Goal: Transaction & Acquisition: Purchase product/service

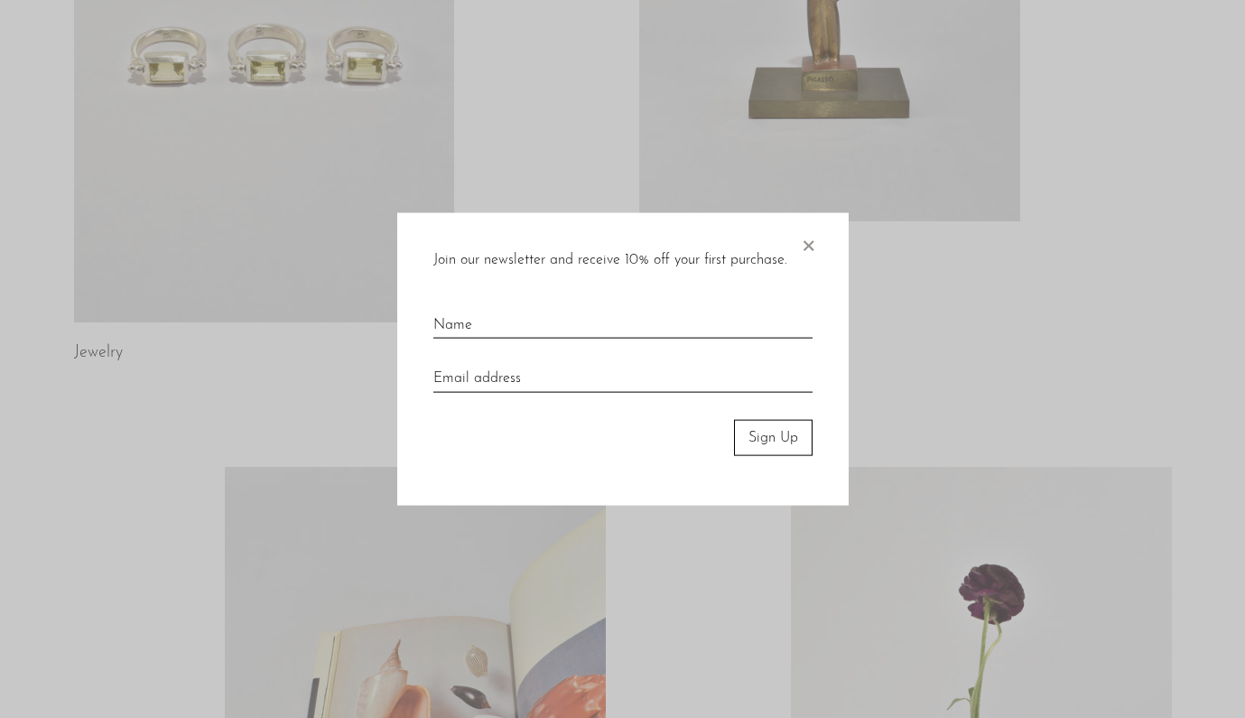
scroll to position [424, 0]
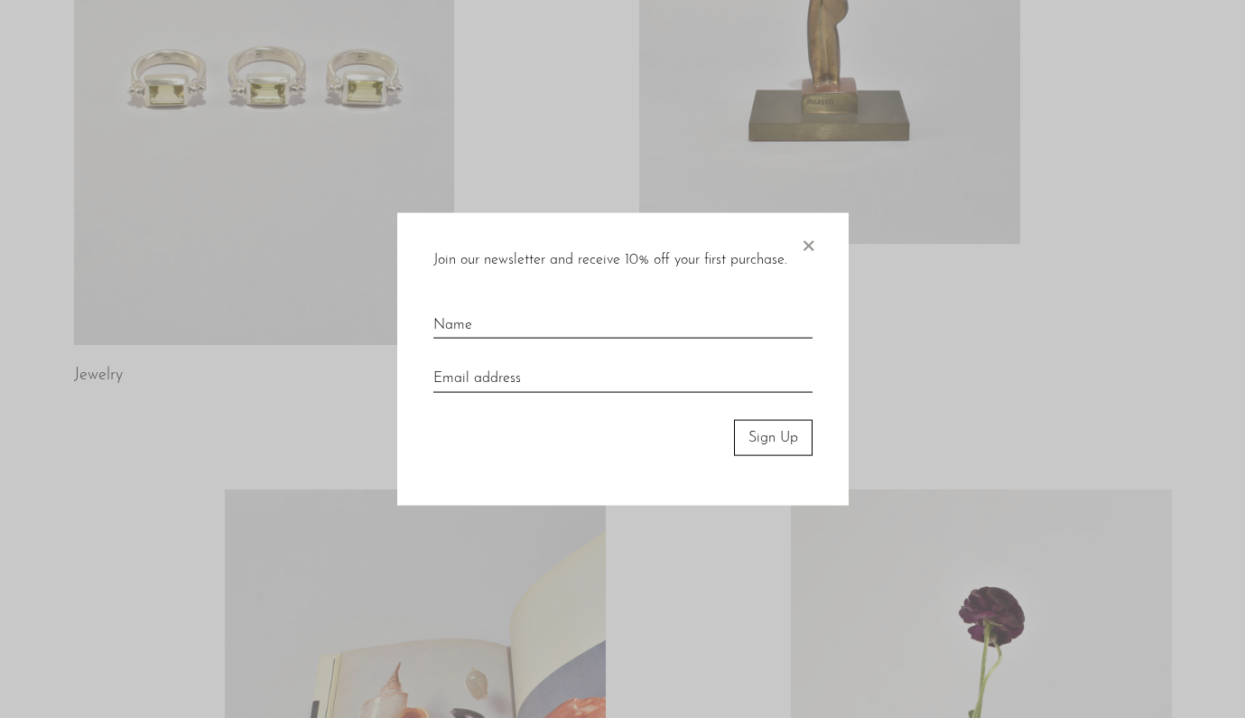
click at [812, 243] on span "×" at bounding box center [808, 241] width 18 height 58
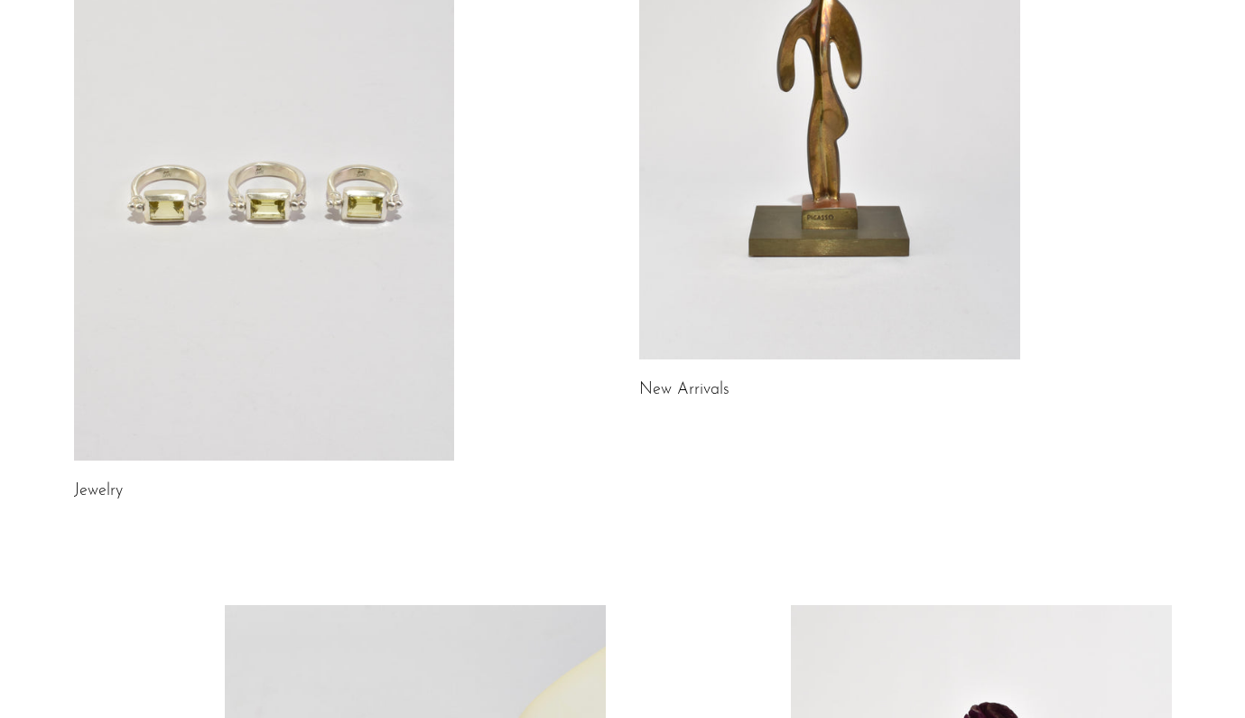
scroll to position [0, 0]
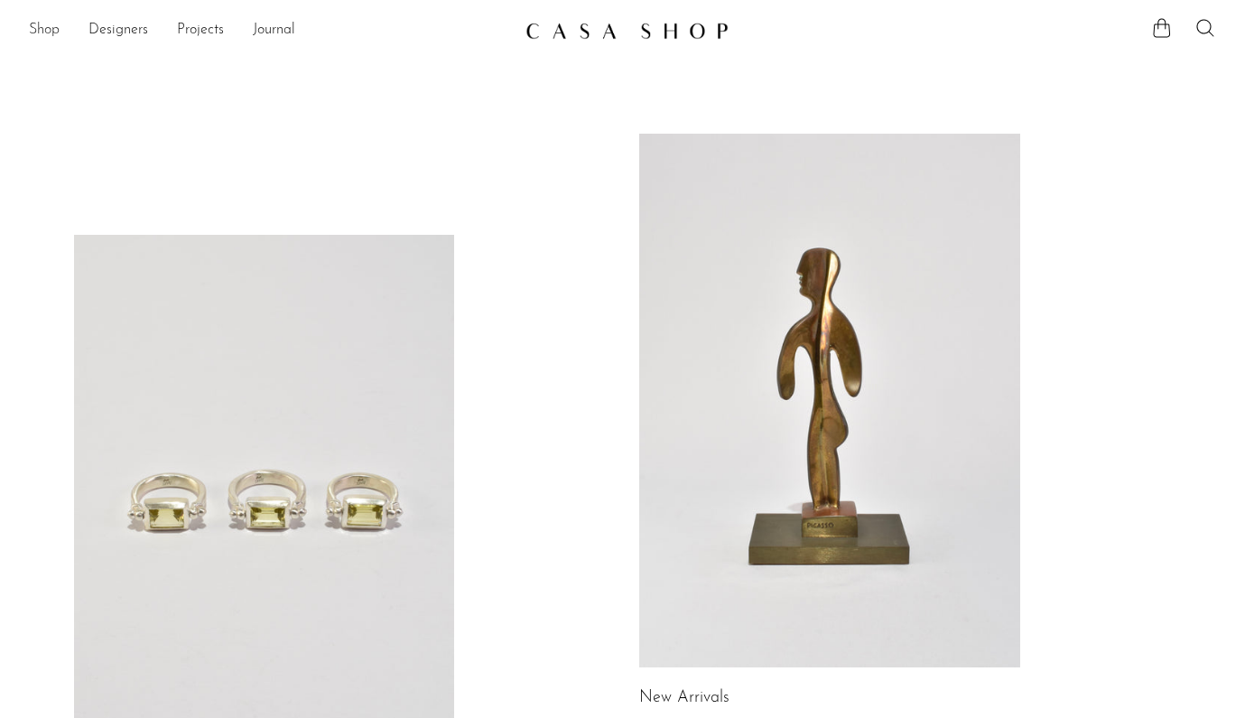
click at [45, 32] on link "Shop" at bounding box center [44, 30] width 31 height 23
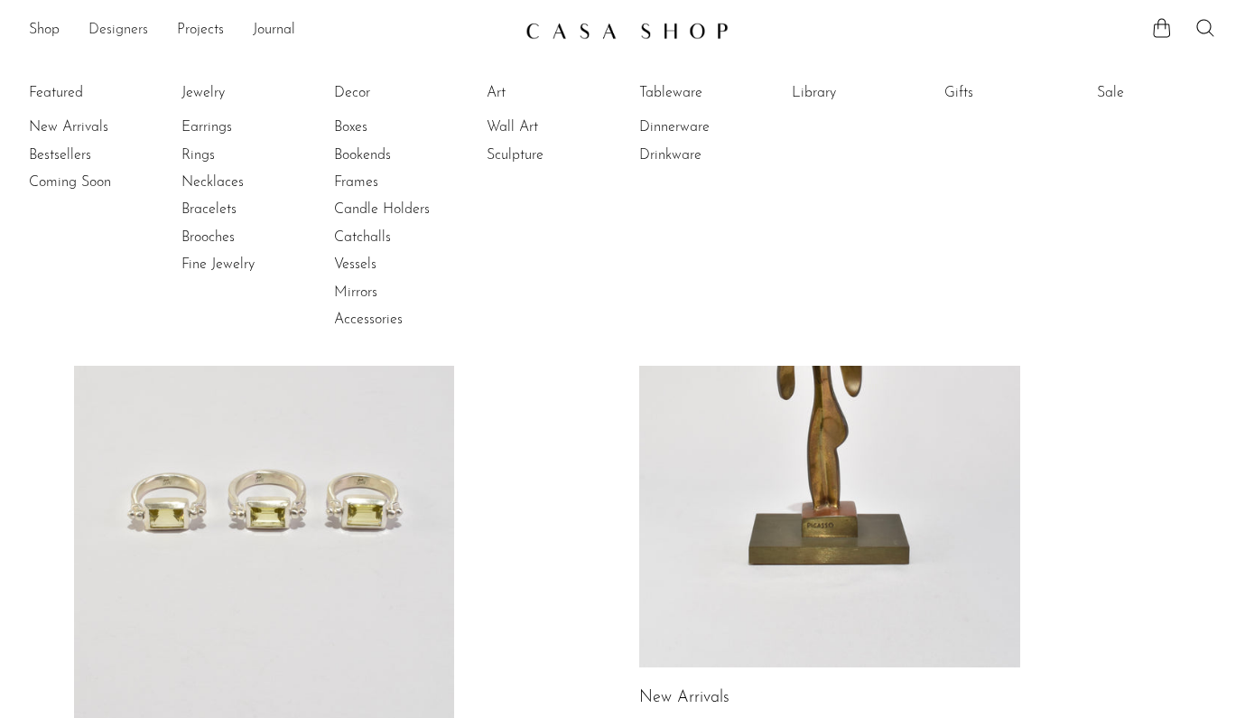
click at [116, 33] on link "Designers" at bounding box center [118, 30] width 60 height 23
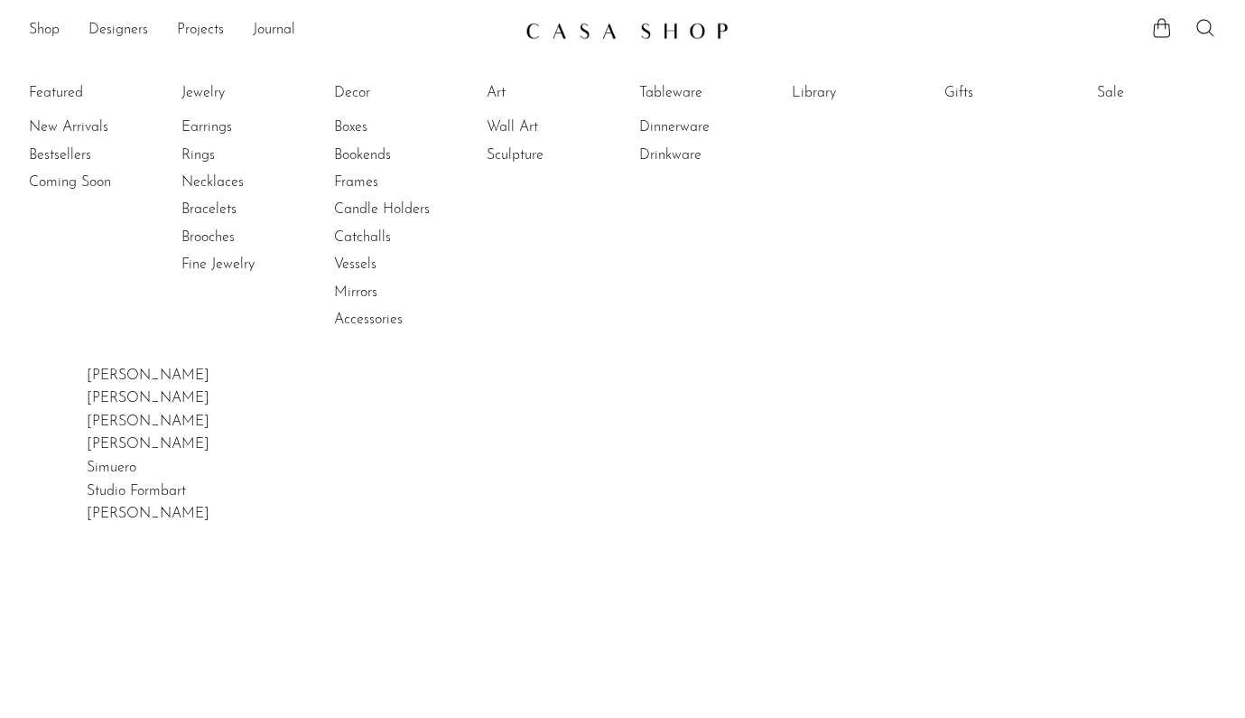
click at [63, 90] on li "Featured New Arrivals Bestsellers Coming Soon" at bounding box center [88, 207] width 119 height 262
click at [66, 97] on li "Featured New Arrivals Bestsellers Coming Soon" at bounding box center [88, 207] width 119 height 262
click at [64, 128] on link "New Arrivals" at bounding box center [96, 127] width 135 height 20
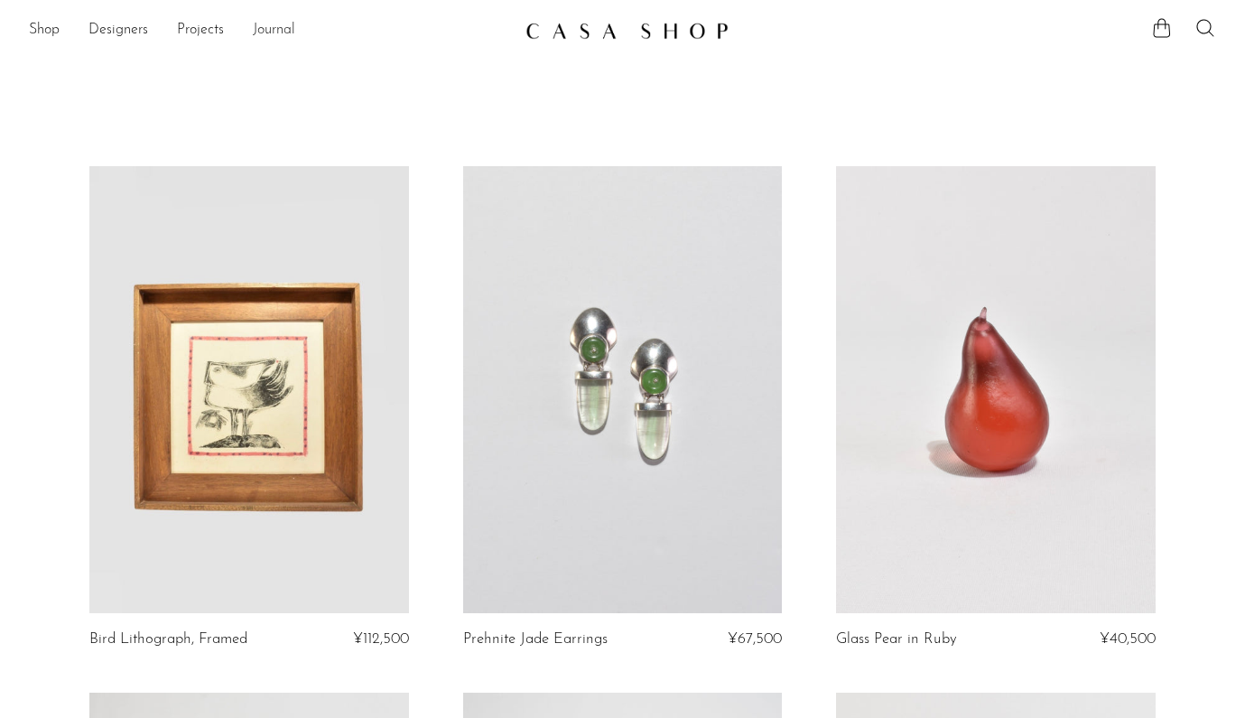
click at [273, 33] on link "Journal" at bounding box center [274, 30] width 42 height 23
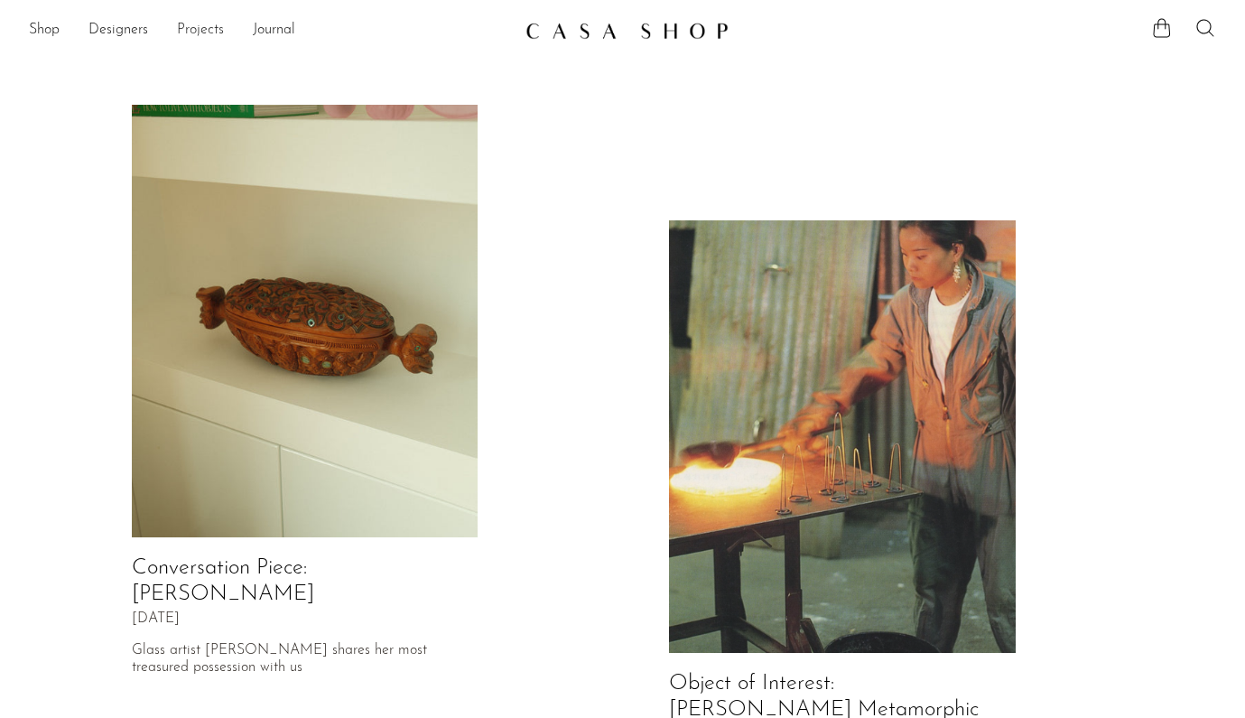
click at [211, 31] on link "Projects" at bounding box center [200, 30] width 47 height 23
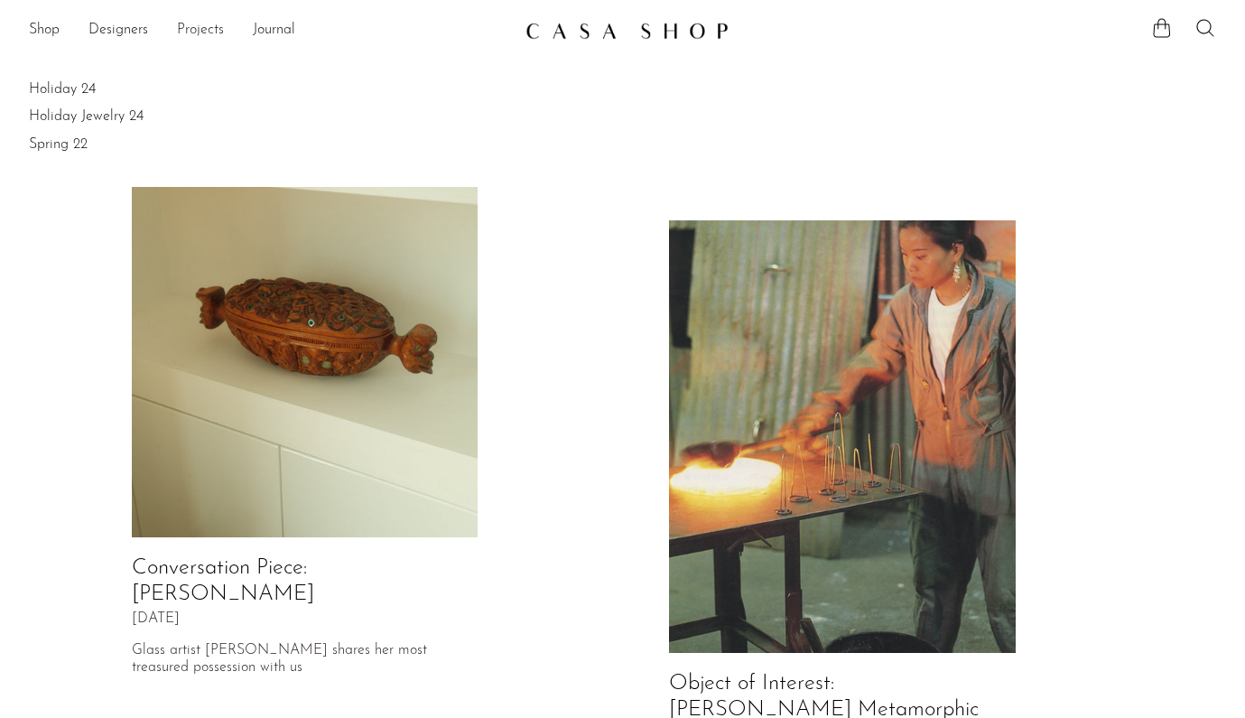
click at [196, 33] on link "Projects" at bounding box center [200, 30] width 47 height 23
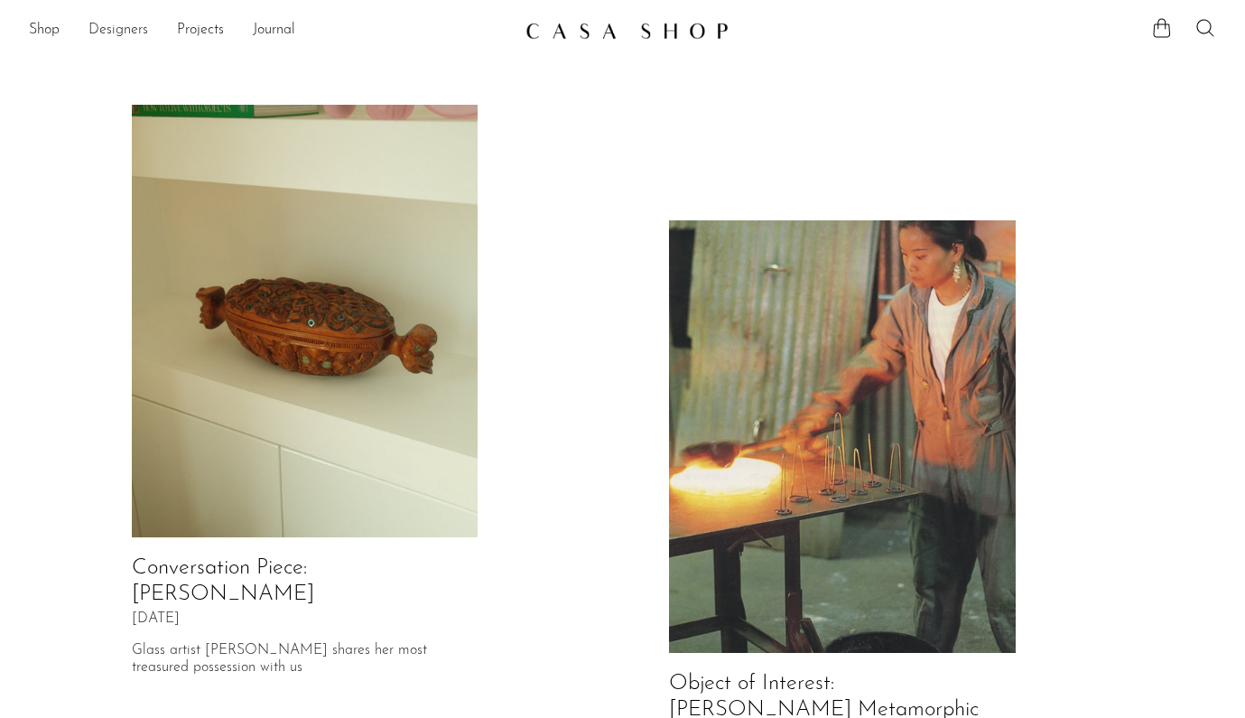
click at [108, 25] on link "Designers" at bounding box center [118, 30] width 60 height 23
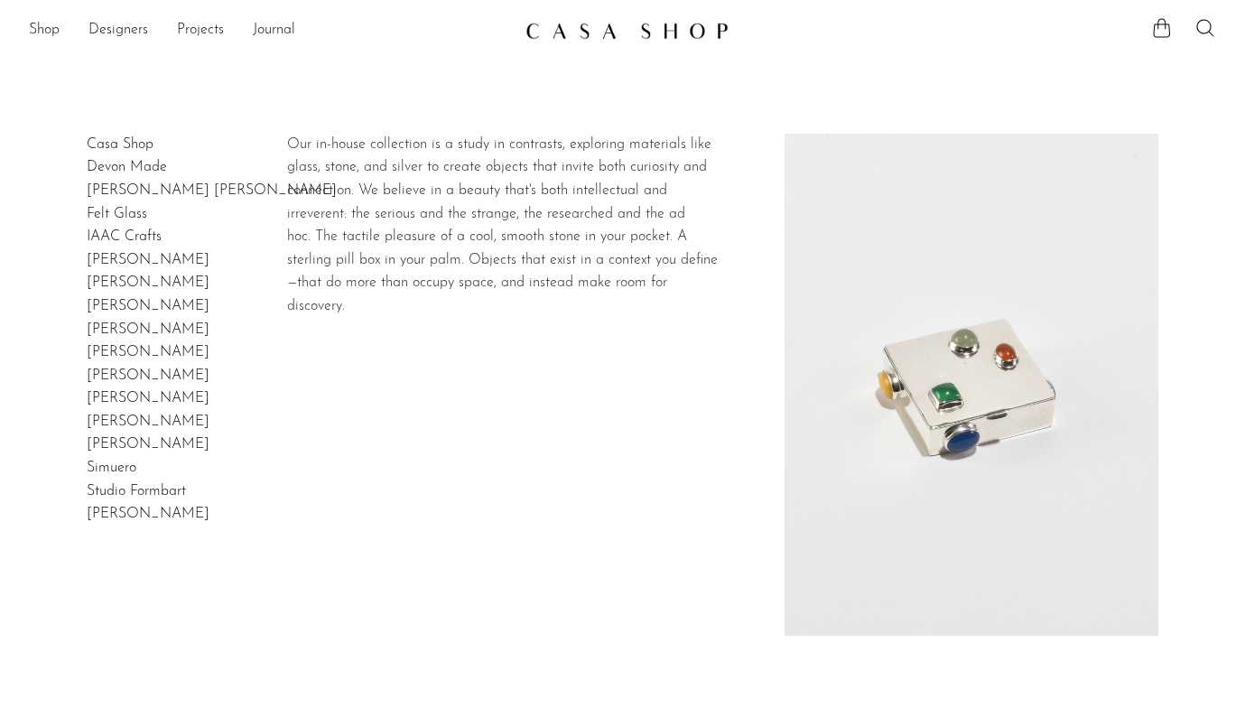
click at [135, 153] on h2 "Casa Shop" at bounding box center [120, 145] width 67 height 23
click at [135, 149] on link "Casa Shop" at bounding box center [120, 144] width 67 height 14
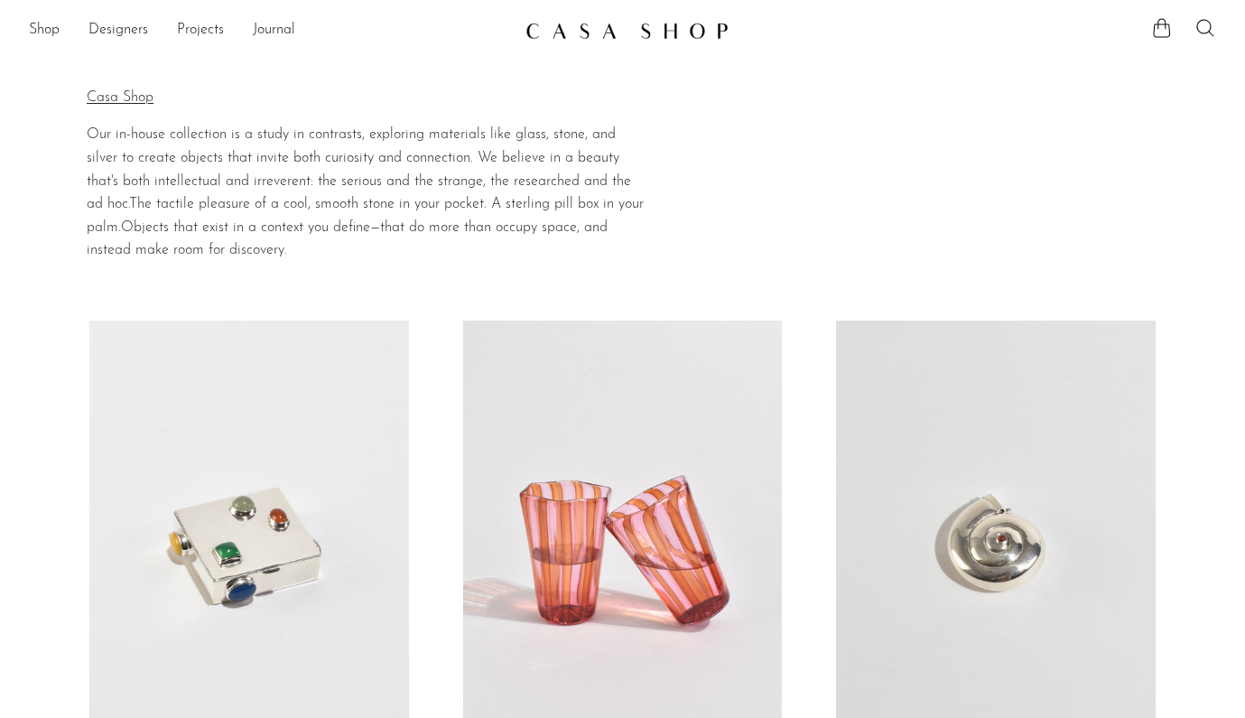
click at [95, 98] on p "Casa Shop" at bounding box center [367, 98] width 561 height 23
click at [48, 33] on link "Shop" at bounding box center [44, 30] width 31 height 23
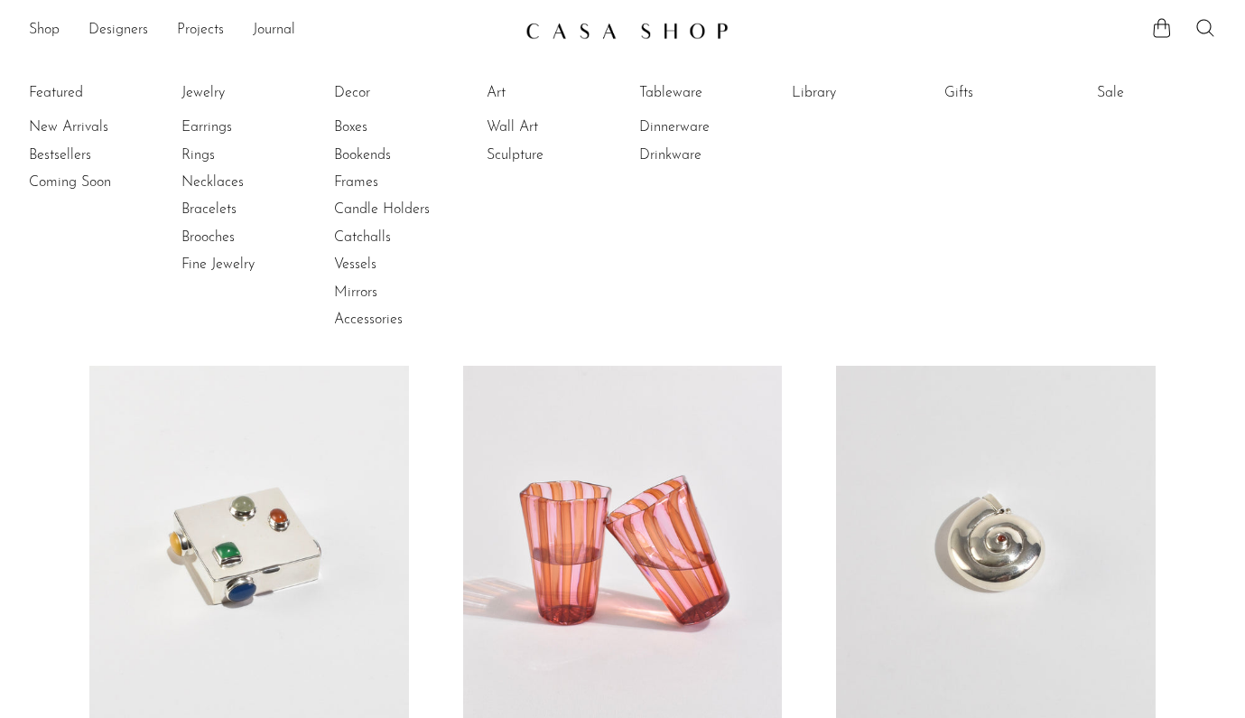
click at [72, 96] on li "Featured New Arrivals Bestsellers Coming Soon" at bounding box center [88, 207] width 119 height 262
click at [82, 130] on link "New Arrivals" at bounding box center [96, 127] width 135 height 20
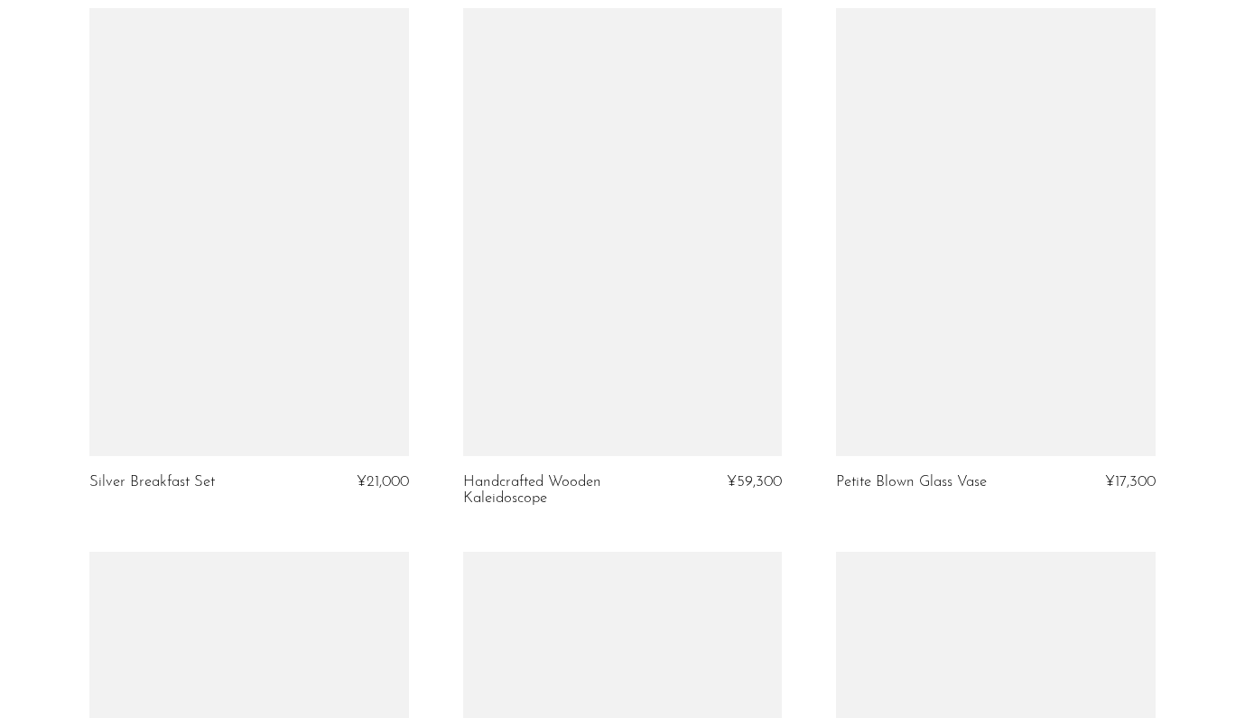
scroll to position [5470, 0]
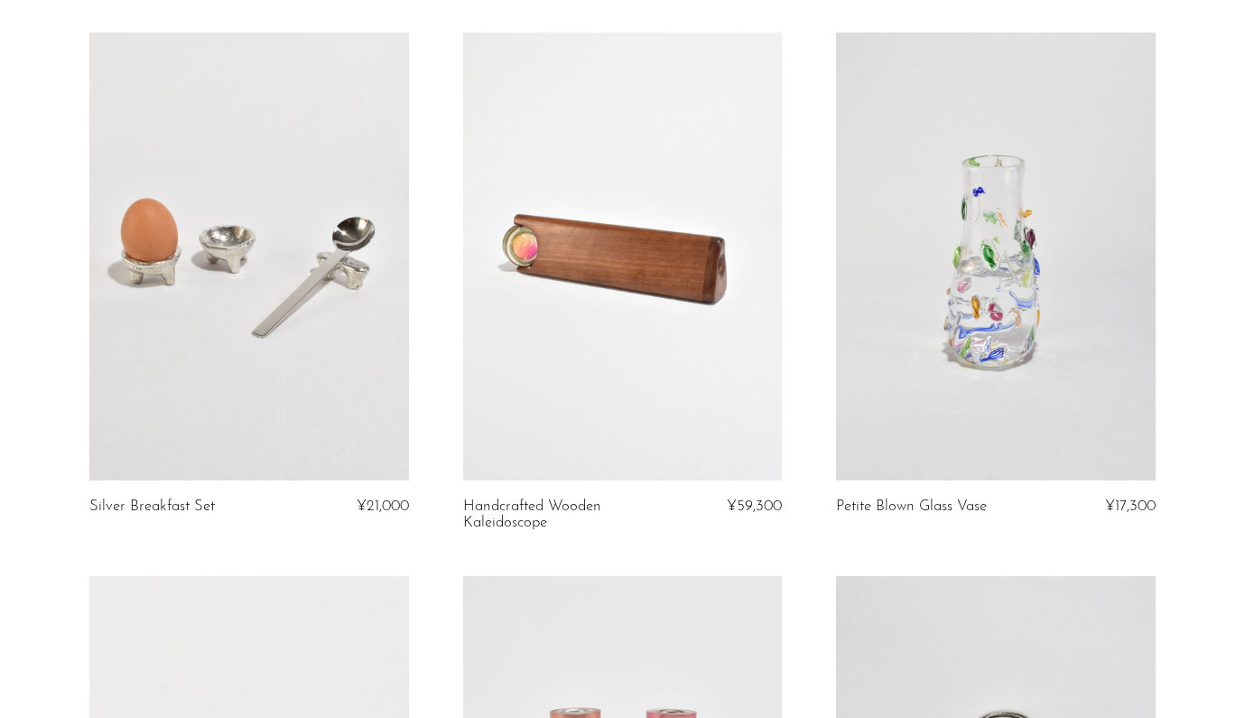
click at [1016, 285] on link at bounding box center [996, 256] width 320 height 447
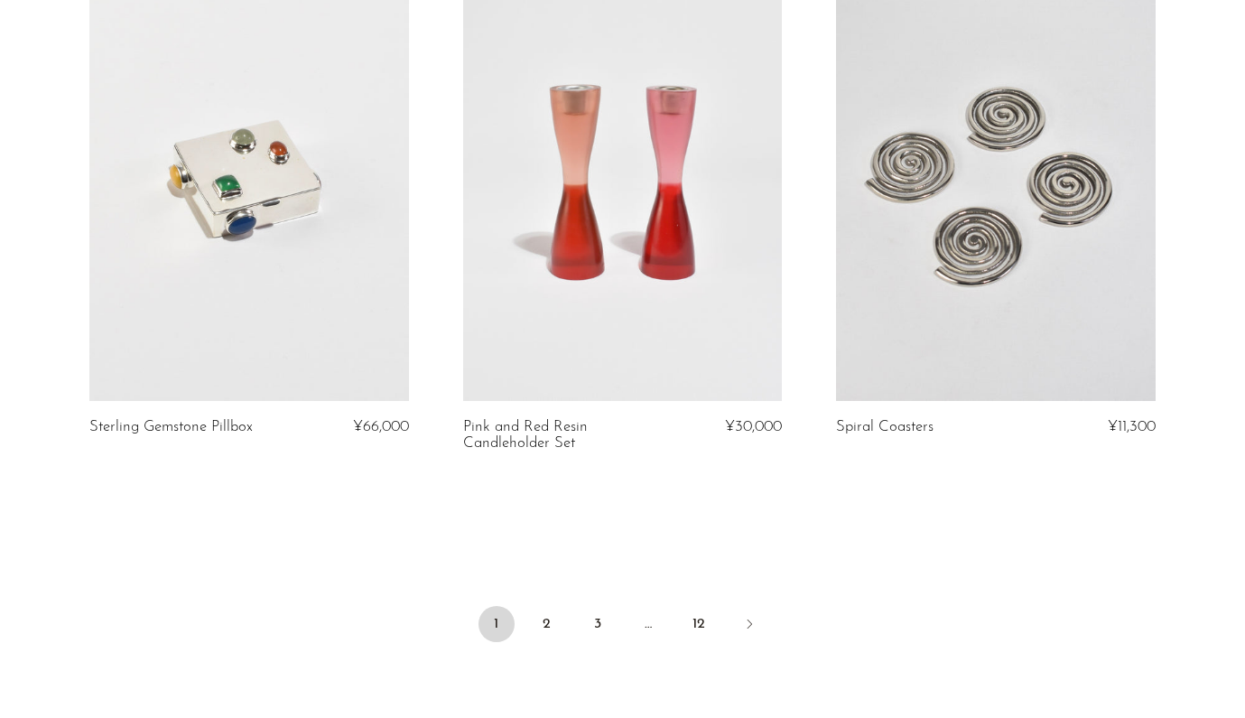
scroll to position [6047, 0]
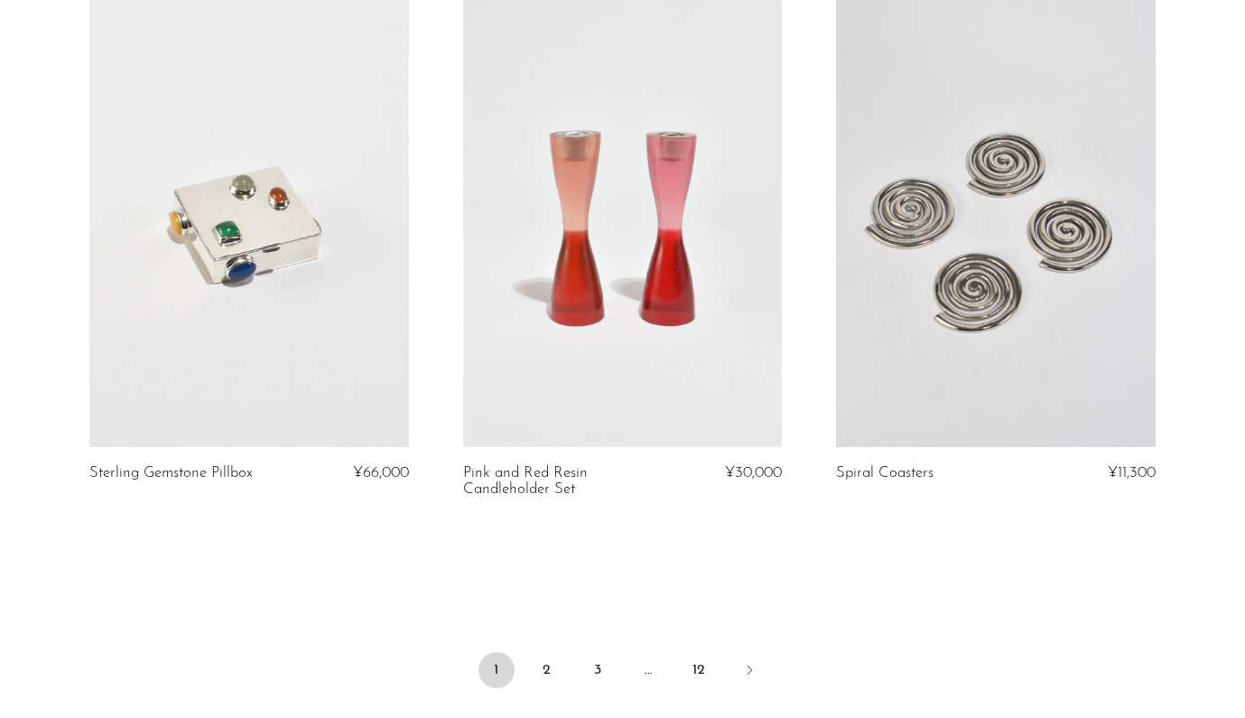
click at [939, 258] on link at bounding box center [996, 222] width 320 height 447
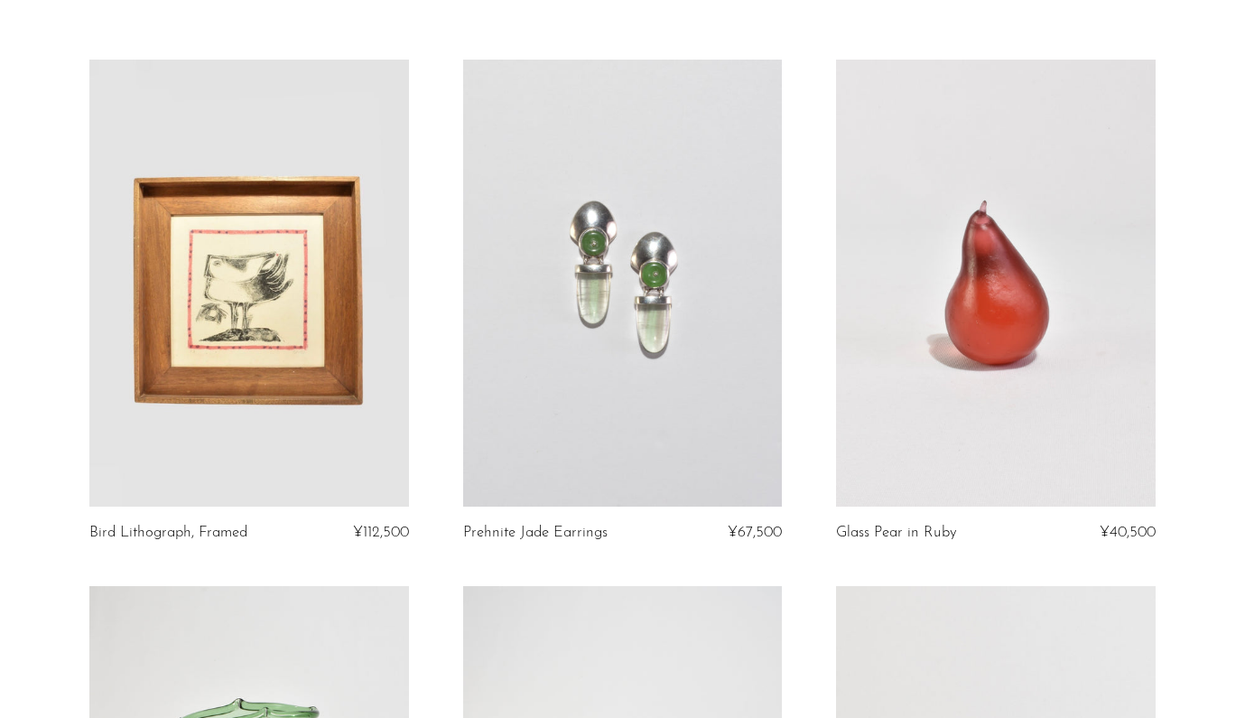
scroll to position [0, 0]
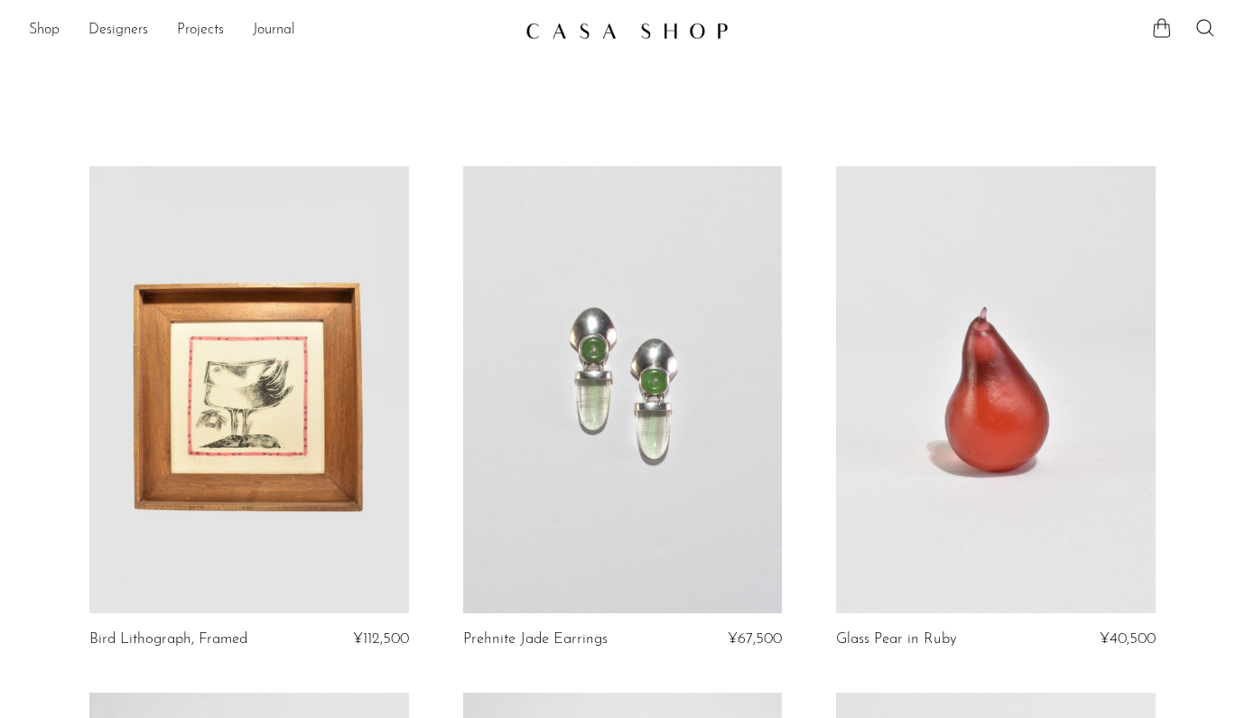
click at [1162, 38] on icon at bounding box center [1162, 28] width 22 height 22
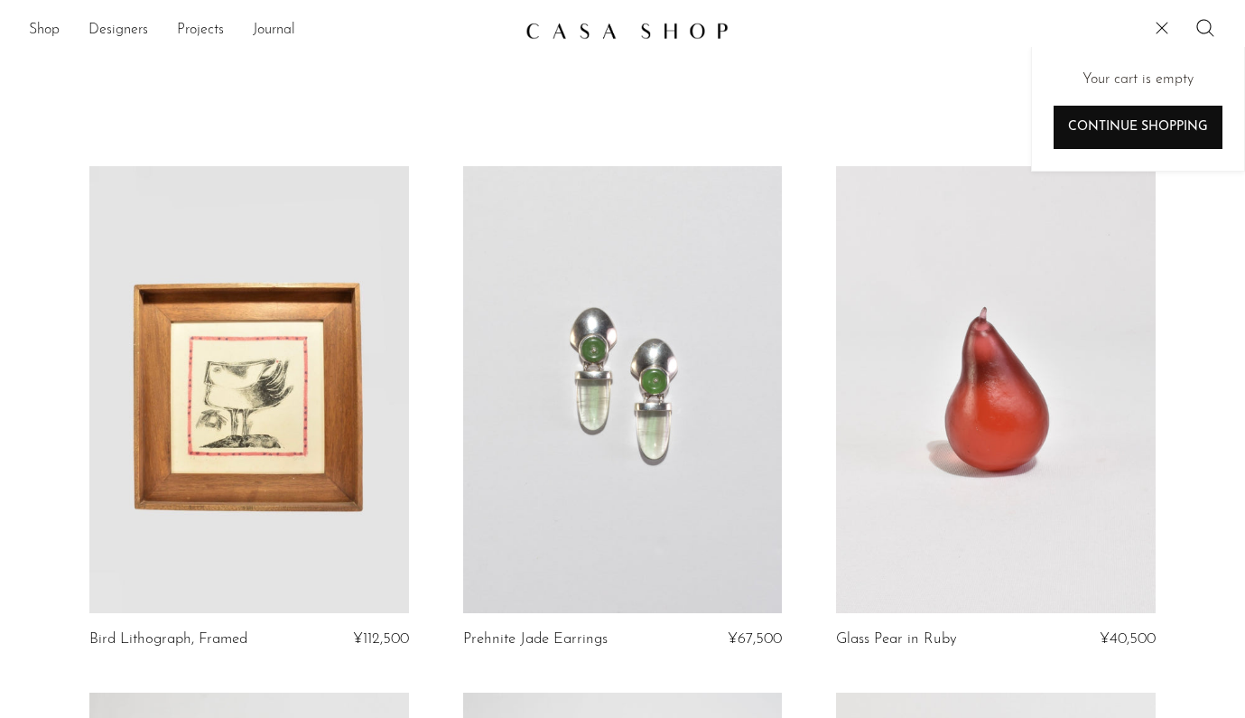
click at [1121, 117] on link "Continue shopping" at bounding box center [1138, 127] width 169 height 43
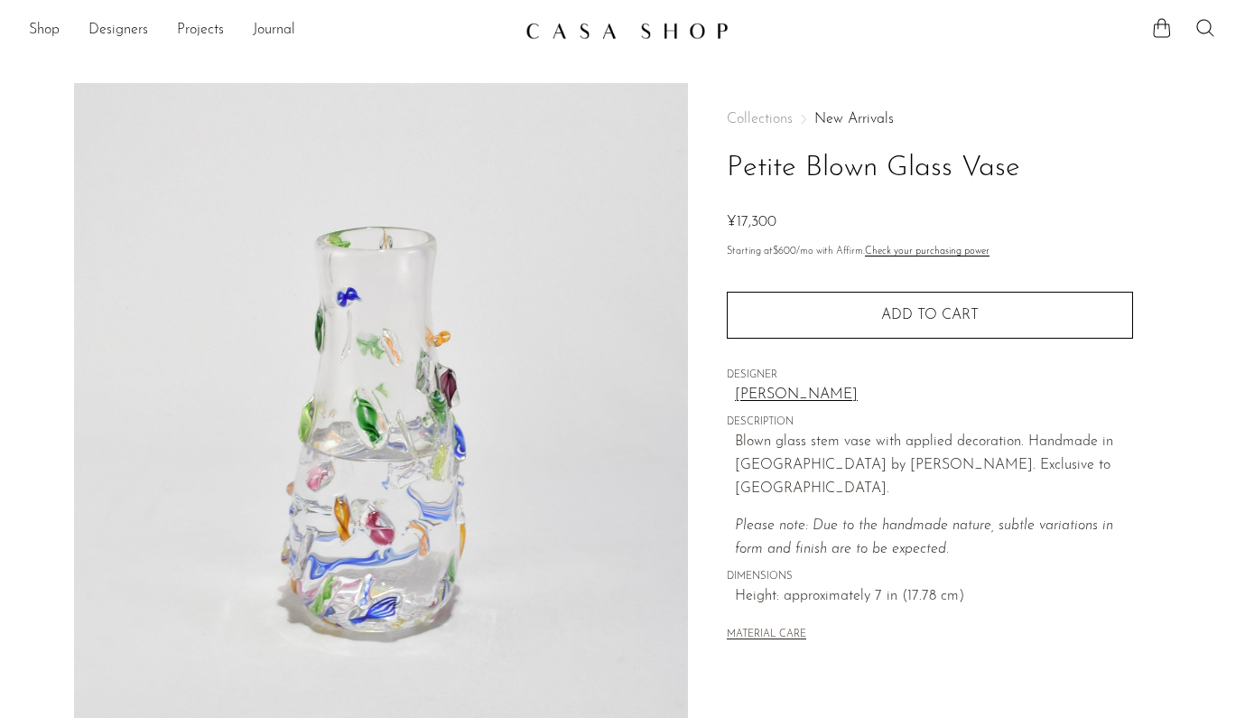
drag, startPoint x: 1032, startPoint y: 175, endPoint x: 727, endPoint y: 178, distance: 305.2
click at [727, 178] on h1 "Petite Blown Glass Vase" at bounding box center [930, 168] width 406 height 46
copy h1 "Petite Blown Glass Vase"
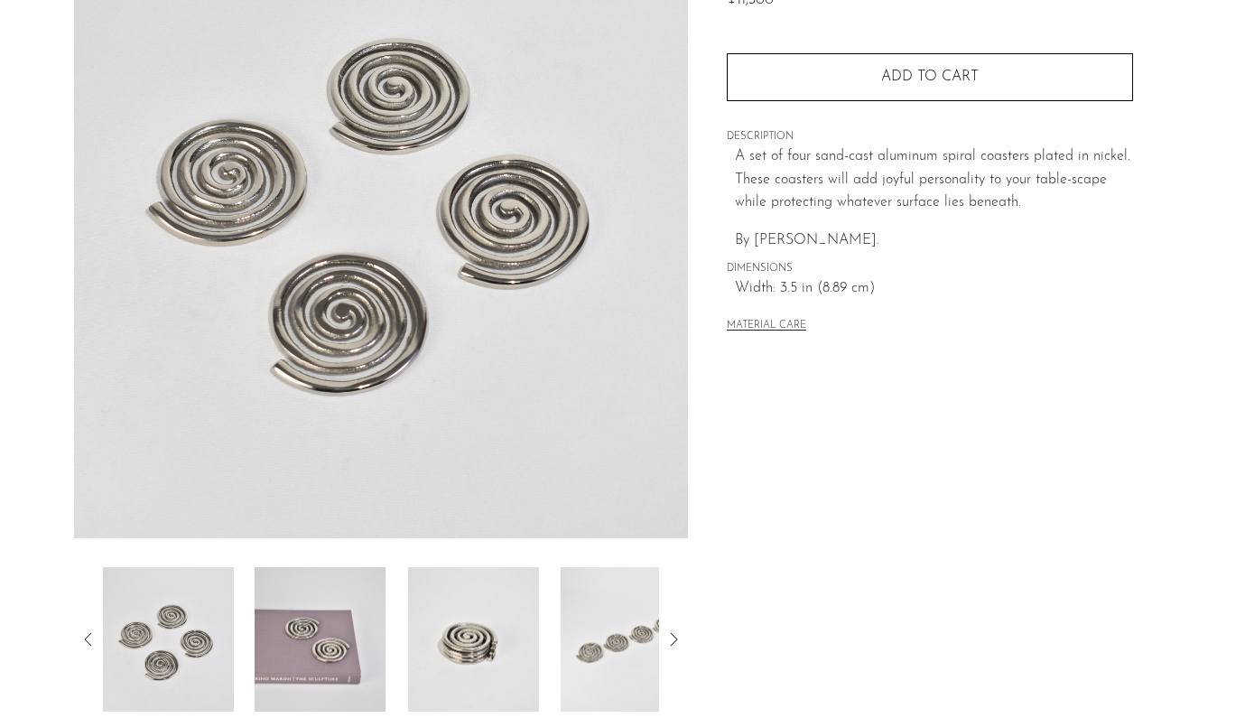
scroll to position [252, 0]
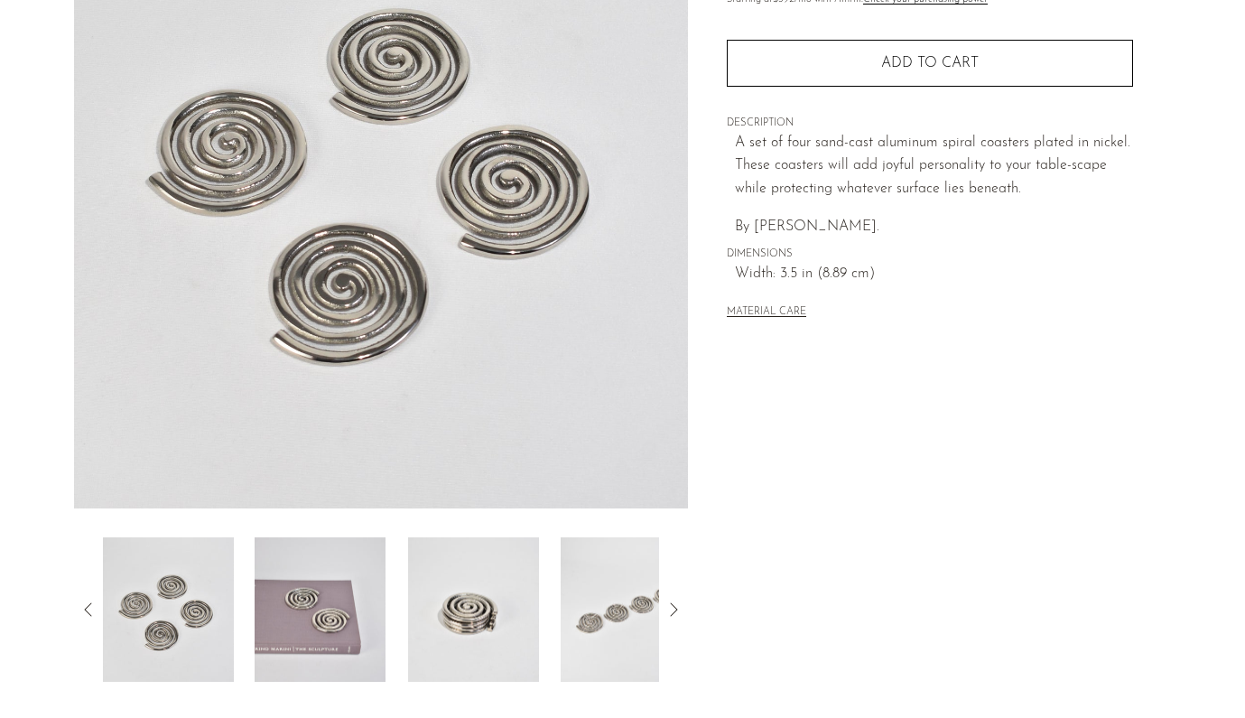
click at [312, 619] on img at bounding box center [320, 609] width 131 height 144
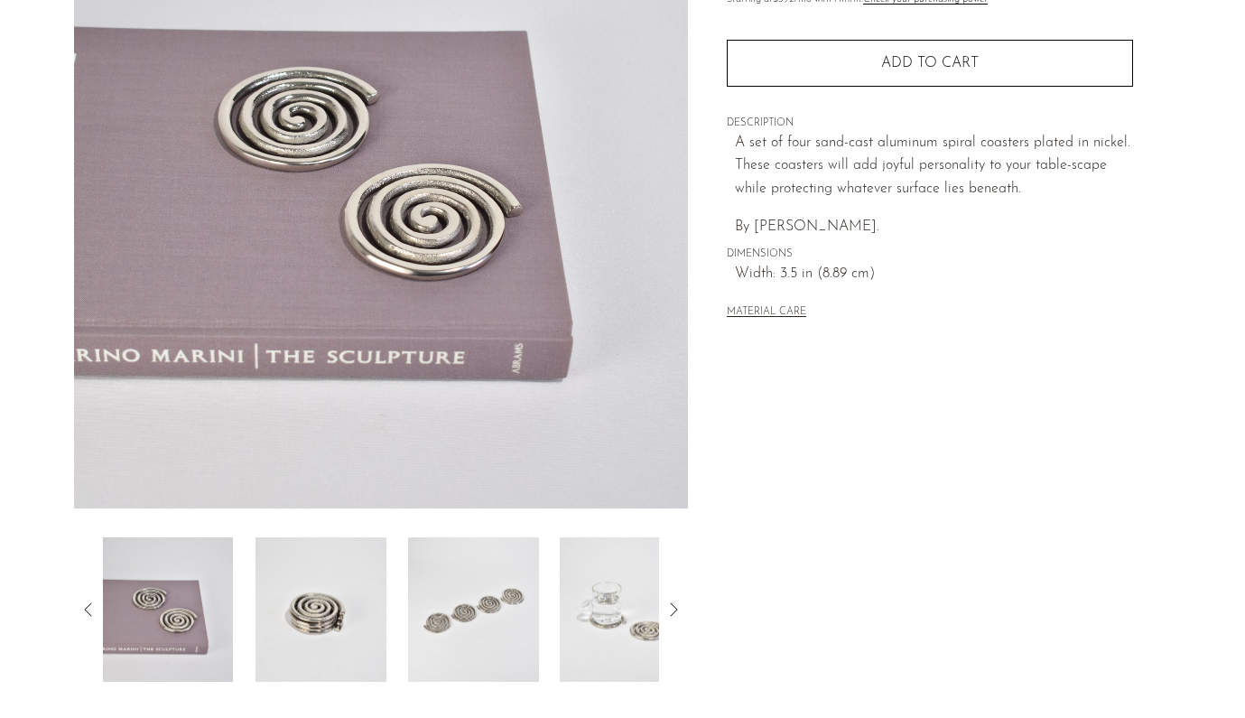
click at [588, 615] on img at bounding box center [626, 609] width 131 height 144
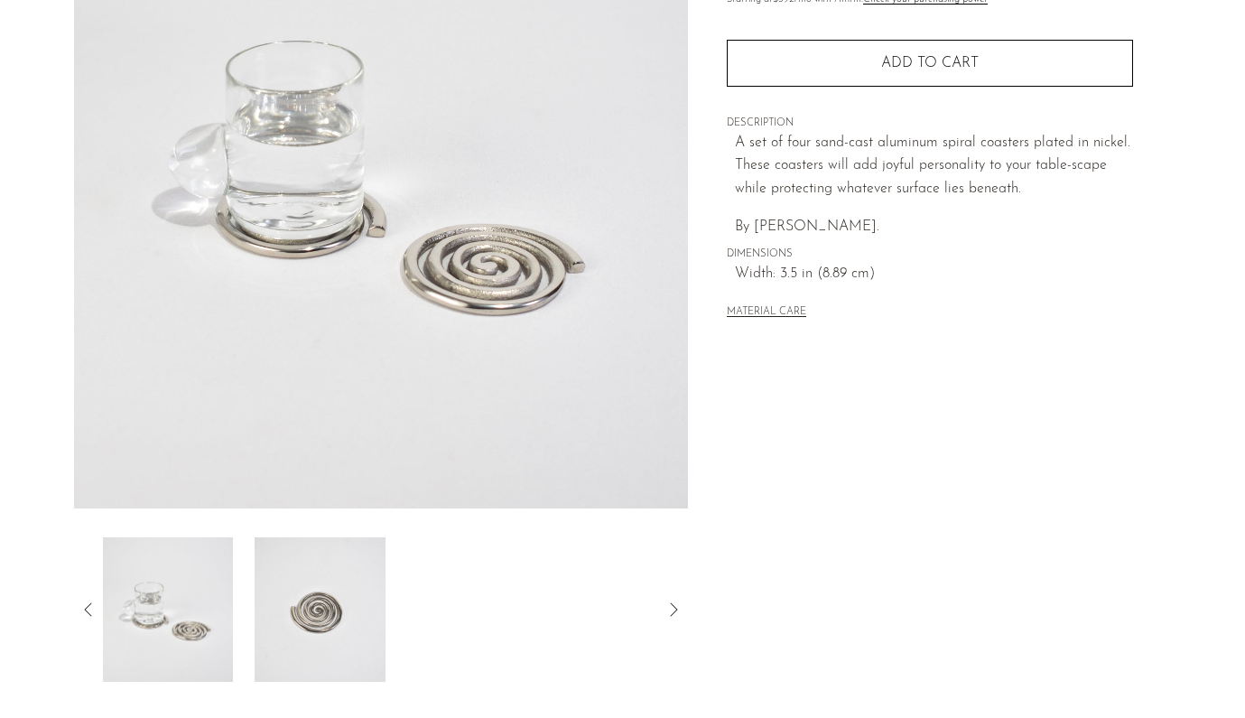
click at [331, 611] on img at bounding box center [320, 609] width 131 height 144
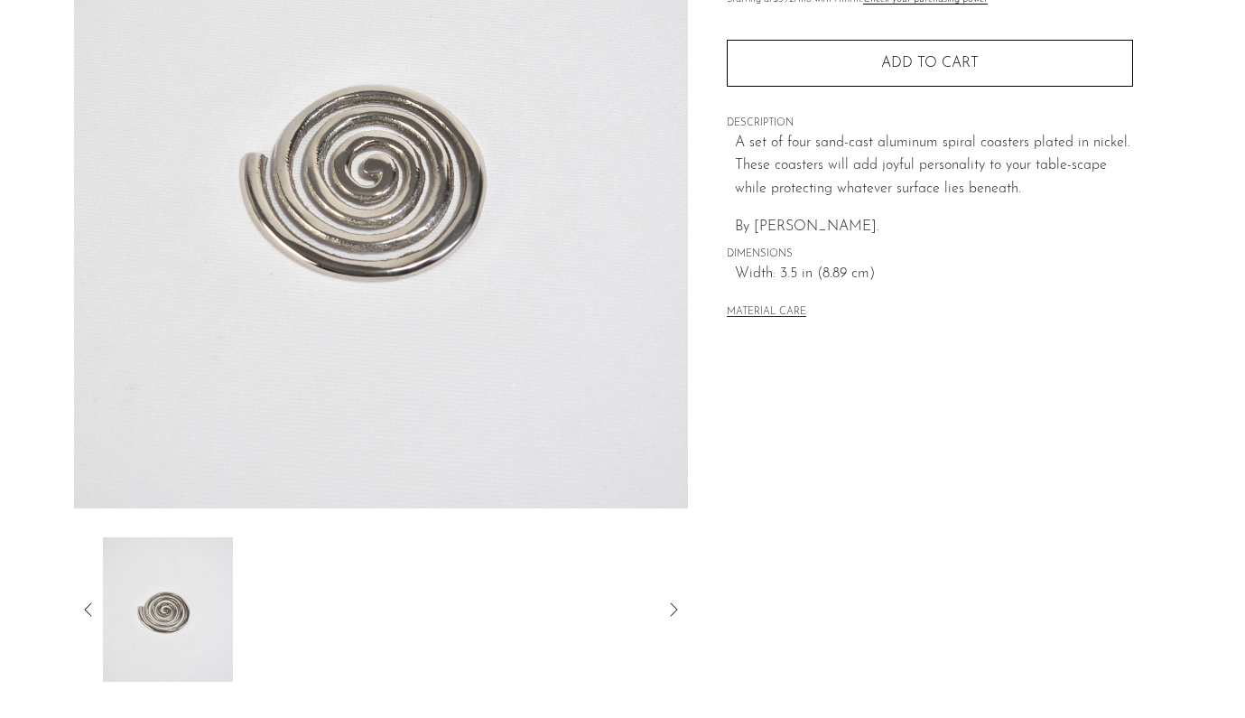
click at [84, 616] on icon at bounding box center [89, 610] width 22 height 22
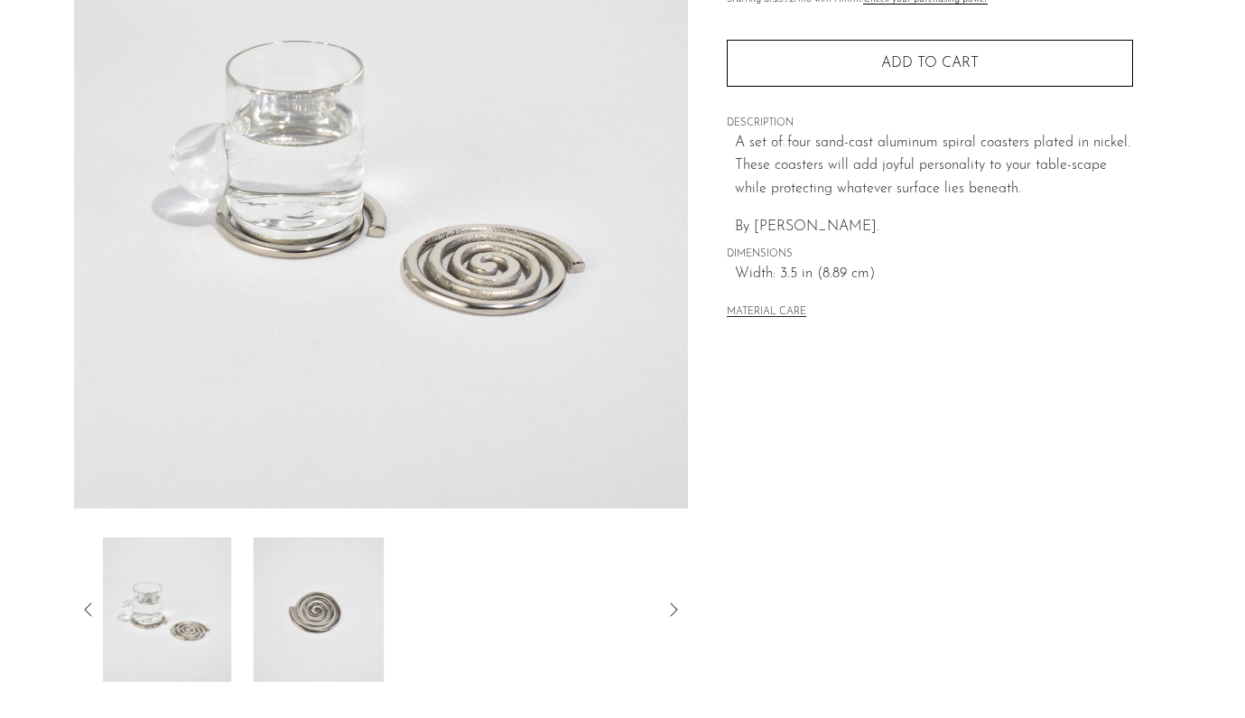
click at [140, 621] on img at bounding box center [166, 609] width 131 height 144
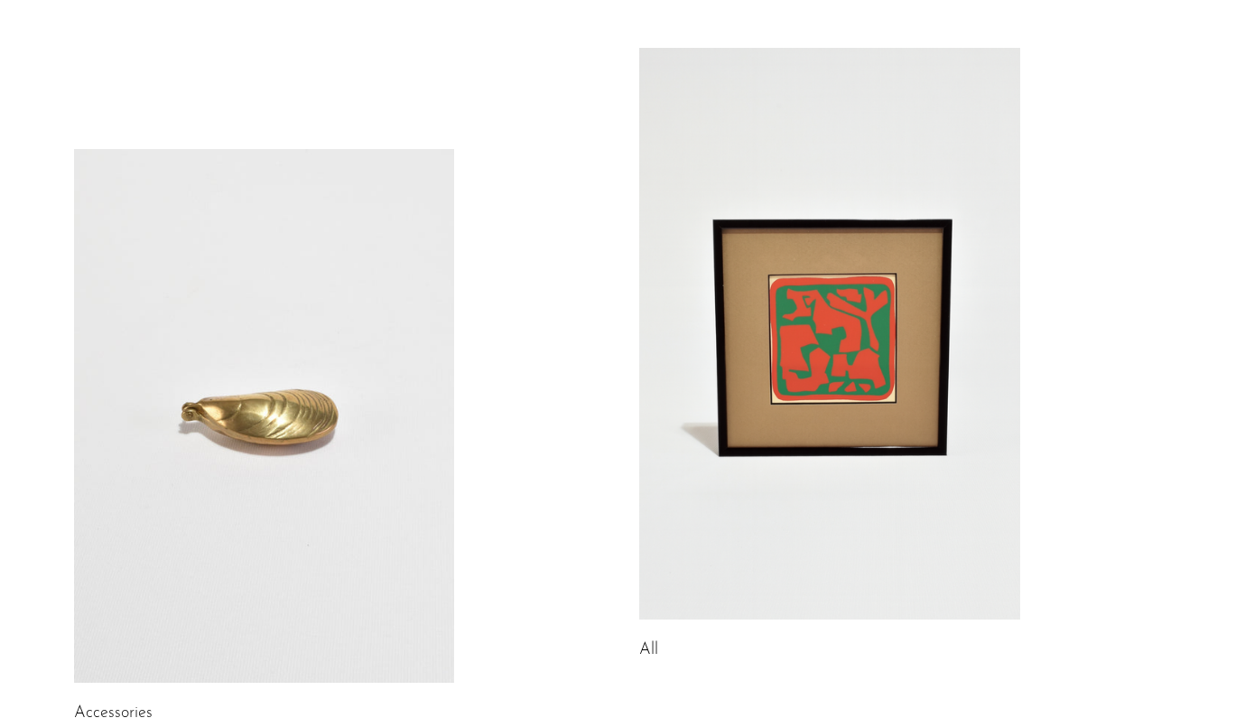
scroll to position [200, 0]
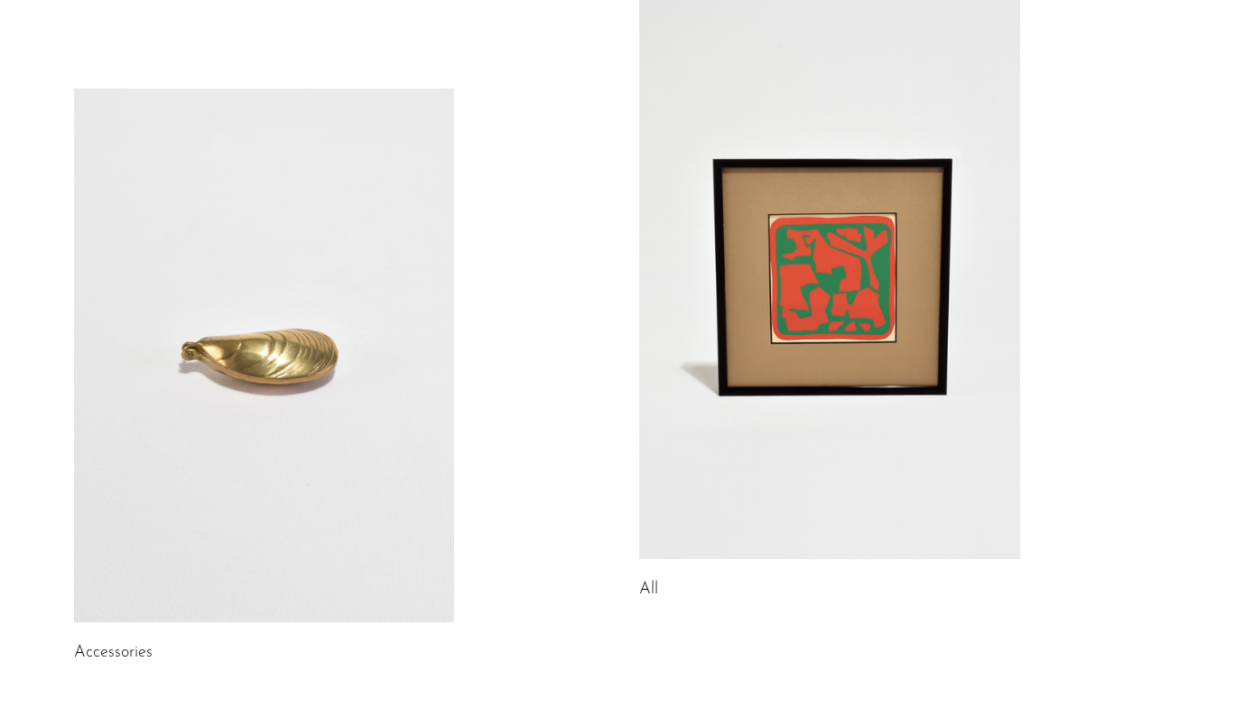
click at [813, 392] on link at bounding box center [829, 273] width 381 height 572
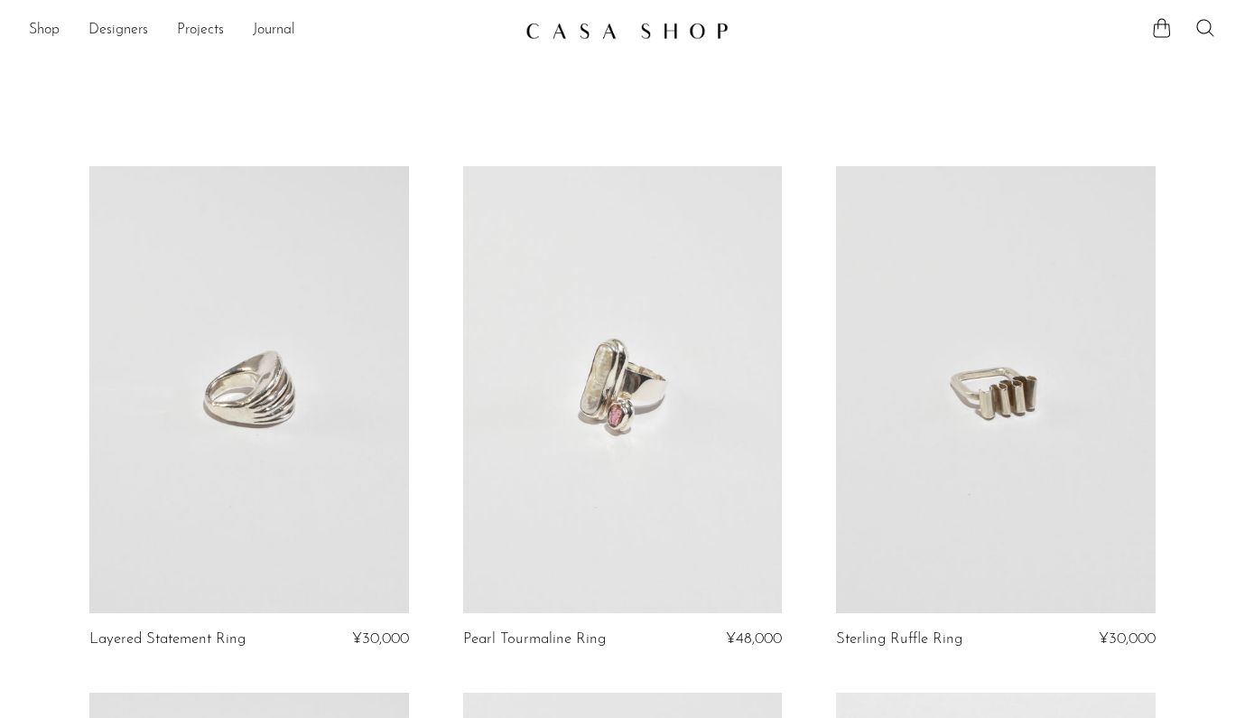
click at [985, 508] on link at bounding box center [996, 389] width 320 height 447
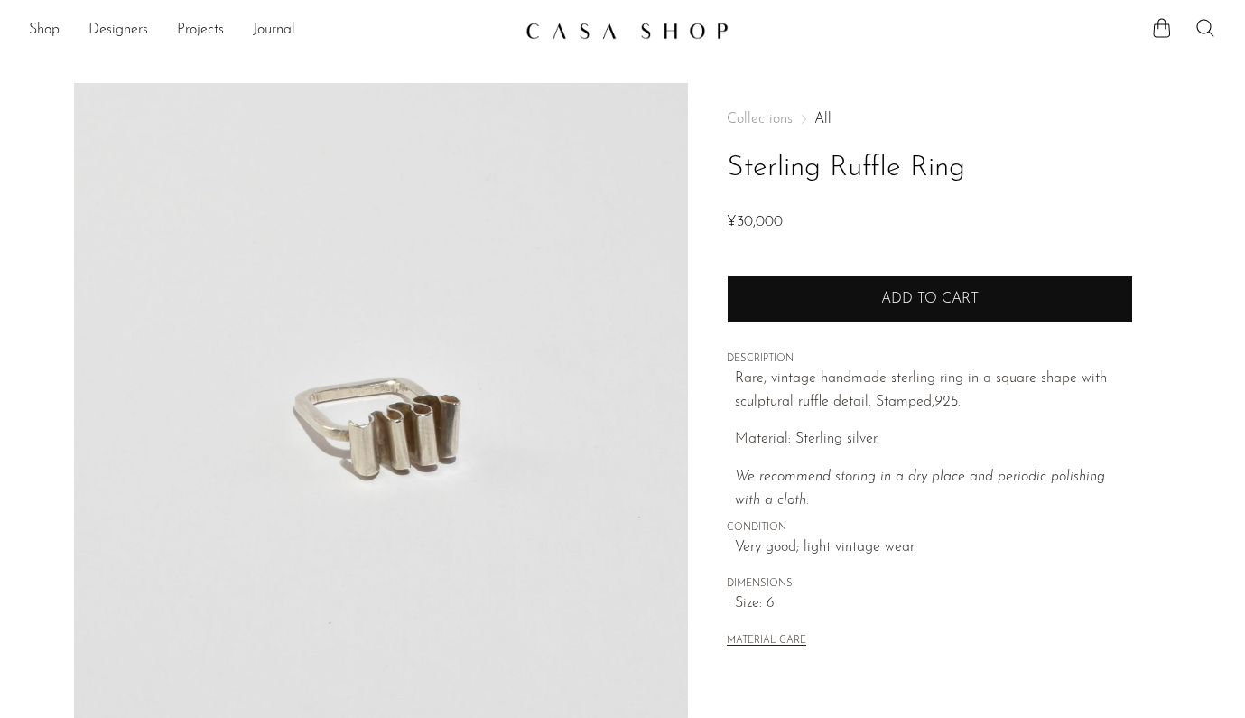
click at [908, 307] on button "Add to cart" at bounding box center [930, 298] width 406 height 47
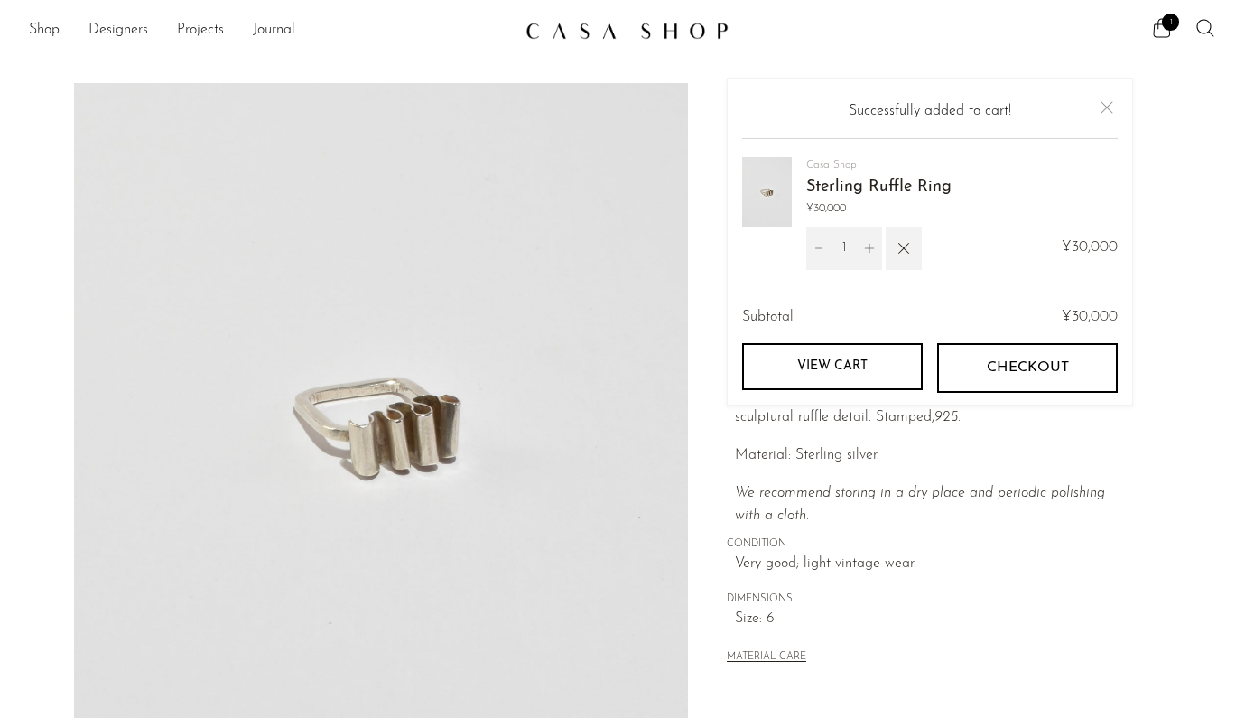
click at [974, 368] on button "Checkout" at bounding box center [1027, 367] width 181 height 49
click at [818, 251] on icon "Decrement" at bounding box center [819, 248] width 13 height 13
type input "0"
